Goal: Transaction & Acquisition: Subscribe to service/newsletter

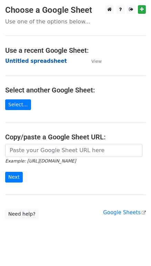
click at [37, 62] on strong "Untitled spreadsheet" at bounding box center [36, 61] width 62 height 6
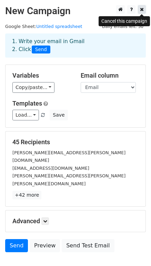
click at [142, 10] on icon at bounding box center [142, 9] width 4 height 5
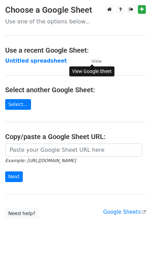
click at [98, 61] on small "View" at bounding box center [96, 61] width 10 height 5
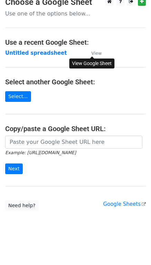
scroll to position [8, 0]
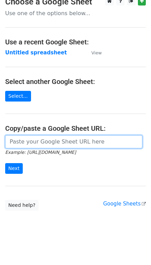
click at [59, 143] on input "url" at bounding box center [73, 142] width 137 height 13
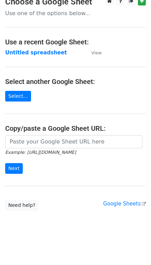
click at [61, 80] on h4 "Select another Google Sheet:" at bounding box center [75, 82] width 141 height 8
click at [49, 52] on strong "Untitled spreadsheet" at bounding box center [36, 53] width 62 height 6
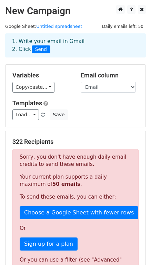
click at [82, 164] on p "Sorry, you don't have enough daily email credits to send these emails." at bounding box center [76, 161] width 112 height 14
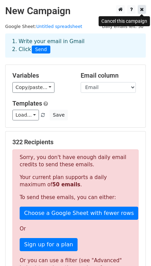
click at [141, 9] on icon at bounding box center [142, 9] width 4 height 5
click at [146, 8] on link at bounding box center [142, 9] width 8 height 9
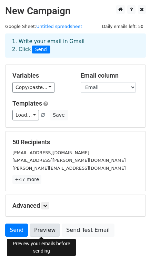
scroll to position [29, 0]
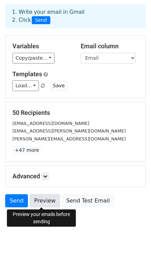
click at [51, 200] on link "Preview" at bounding box center [45, 200] width 30 height 13
click at [70, 173] on h5 "Advanced" at bounding box center [75, 176] width 126 height 8
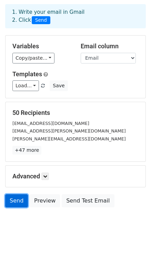
click at [20, 201] on link "Send" at bounding box center [16, 200] width 23 height 13
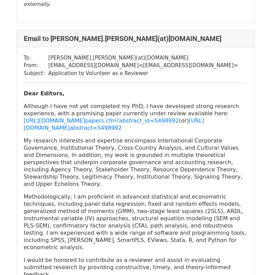
scroll to position [15604, 0]
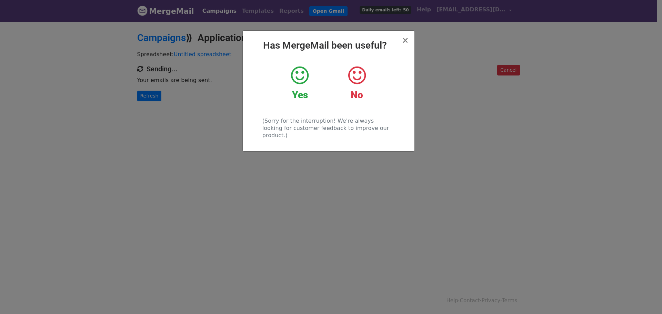
click at [301, 82] on icon at bounding box center [300, 75] width 18 height 21
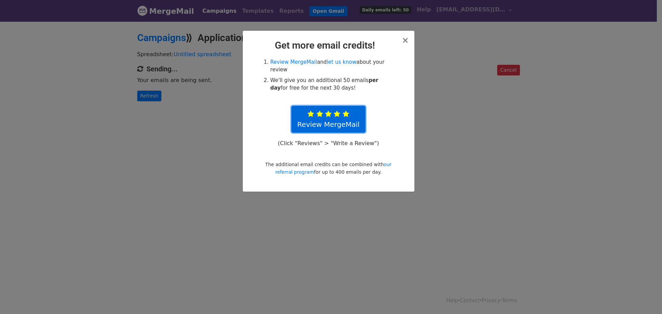
click at [347, 111] on icon at bounding box center [346, 114] width 7 height 7
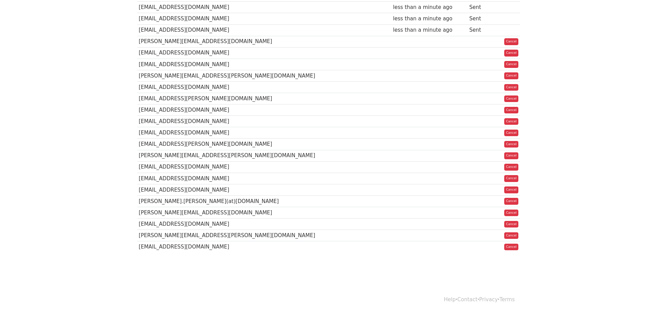
scroll to position [437, 0]
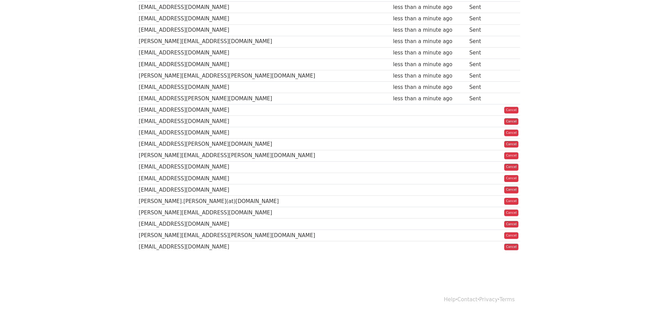
scroll to position [436, 0]
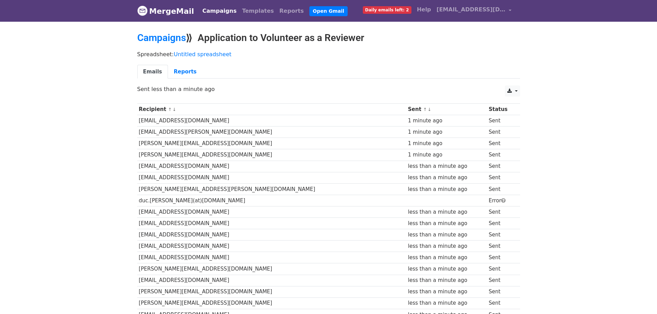
click at [188, 199] on td "duc.[PERSON_NAME](at)[DOMAIN_NAME]" at bounding box center [271, 200] width 269 height 11
copy tr "duc.[PERSON_NAME](at)[DOMAIN_NAME]"
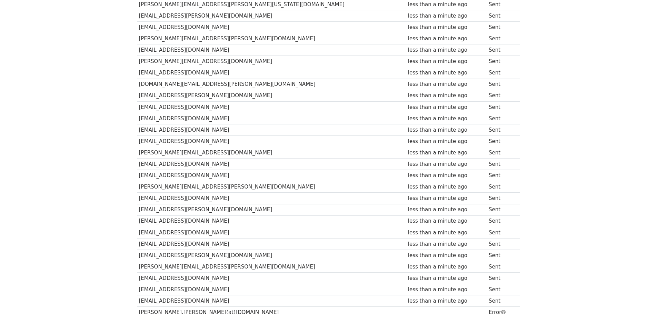
scroll to position [432, 0]
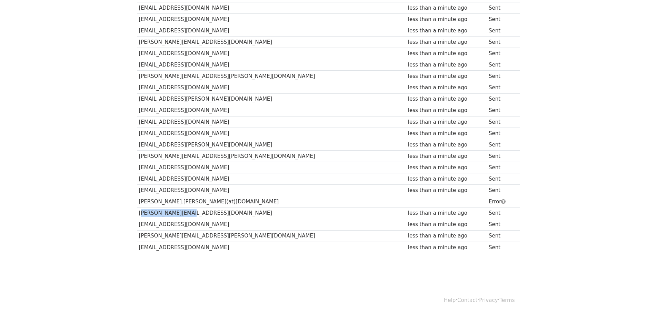
drag, startPoint x: 186, startPoint y: 212, endPoint x: 138, endPoint y: 216, distance: 48.5
click at [138, 216] on td "[PERSON_NAME][EMAIL_ADDRESS][DOMAIN_NAME]" at bounding box center [271, 213] width 269 height 11
click at [157, 213] on td "[PERSON_NAME][EMAIL_ADDRESS][DOMAIN_NAME]" at bounding box center [271, 213] width 269 height 11
click at [161, 204] on td "[PERSON_NAME].[PERSON_NAME](at)[DOMAIN_NAME]" at bounding box center [271, 201] width 269 height 11
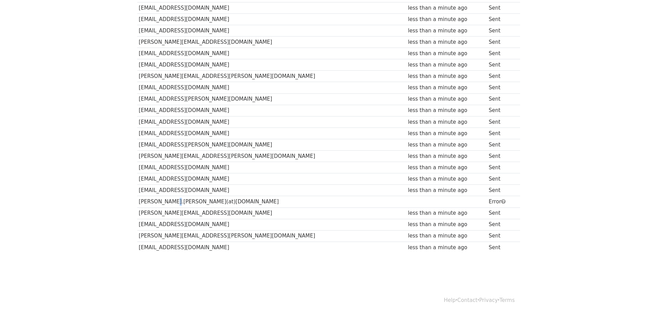
click at [161, 204] on td "[PERSON_NAME].[PERSON_NAME](at)[DOMAIN_NAME]" at bounding box center [271, 201] width 269 height 11
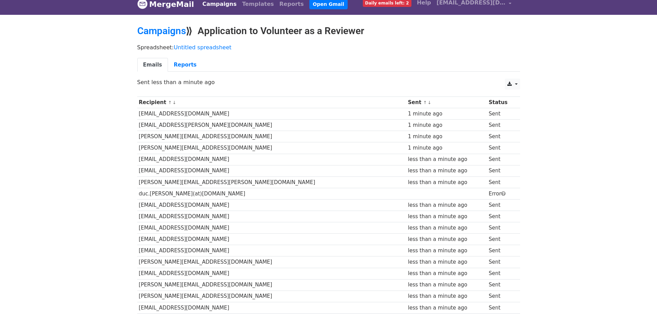
scroll to position [0, 0]
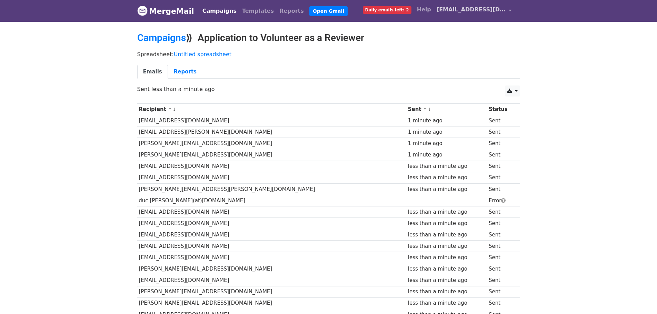
click at [487, 14] on link "[EMAIL_ADDRESS][DOMAIN_NAME]" at bounding box center [474, 11] width 81 height 16
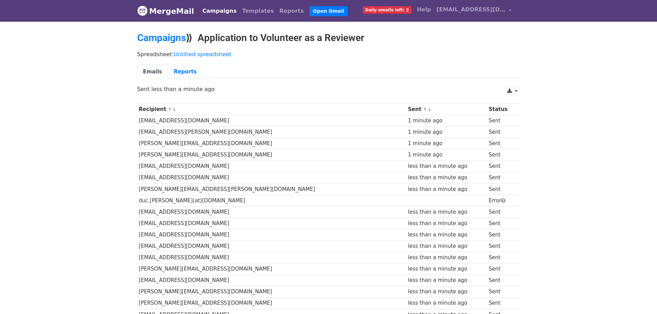
drag, startPoint x: 377, startPoint y: 42, endPoint x: 108, endPoint y: 0, distance: 272.6
click at [115, 14] on header "MergeMail Campaigns Templates Reports Open Gmail Daily emails left: 2 Help m.ar…" at bounding box center [328, 11] width 657 height 22
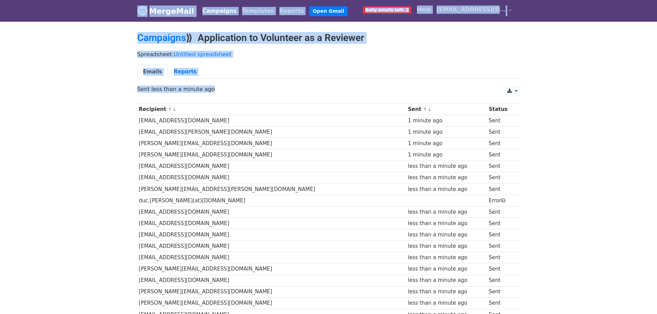
scroll to position [432, 0]
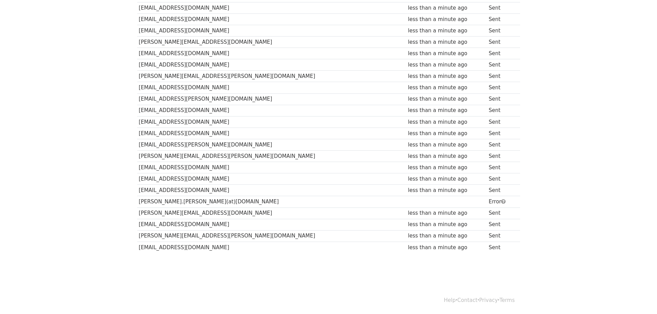
drag, startPoint x: 109, startPoint y: 9, endPoint x: 662, endPoint y: 330, distance: 639.6
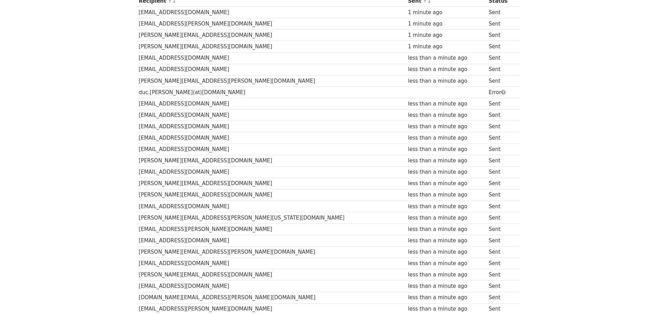
scroll to position [0, 0]
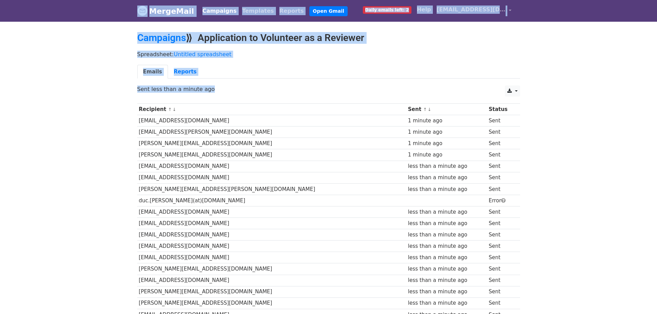
drag, startPoint x: 503, startPoint y: 261, endPoint x: 92, endPoint y: -17, distance: 496.5
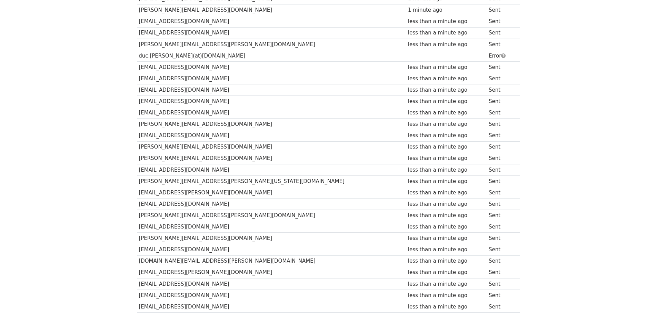
scroll to position [432, 0]
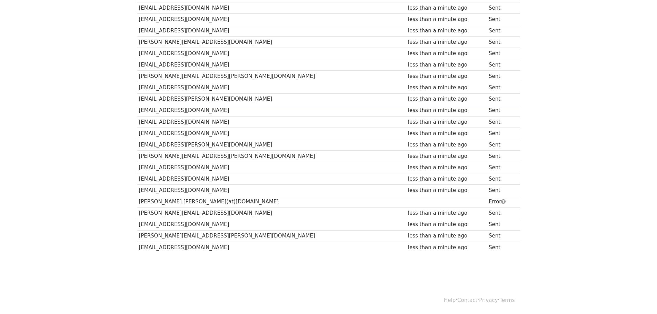
drag, startPoint x: 127, startPoint y: 7, endPoint x: 603, endPoint y: 330, distance: 575.8
